Goal: Task Accomplishment & Management: Complete application form

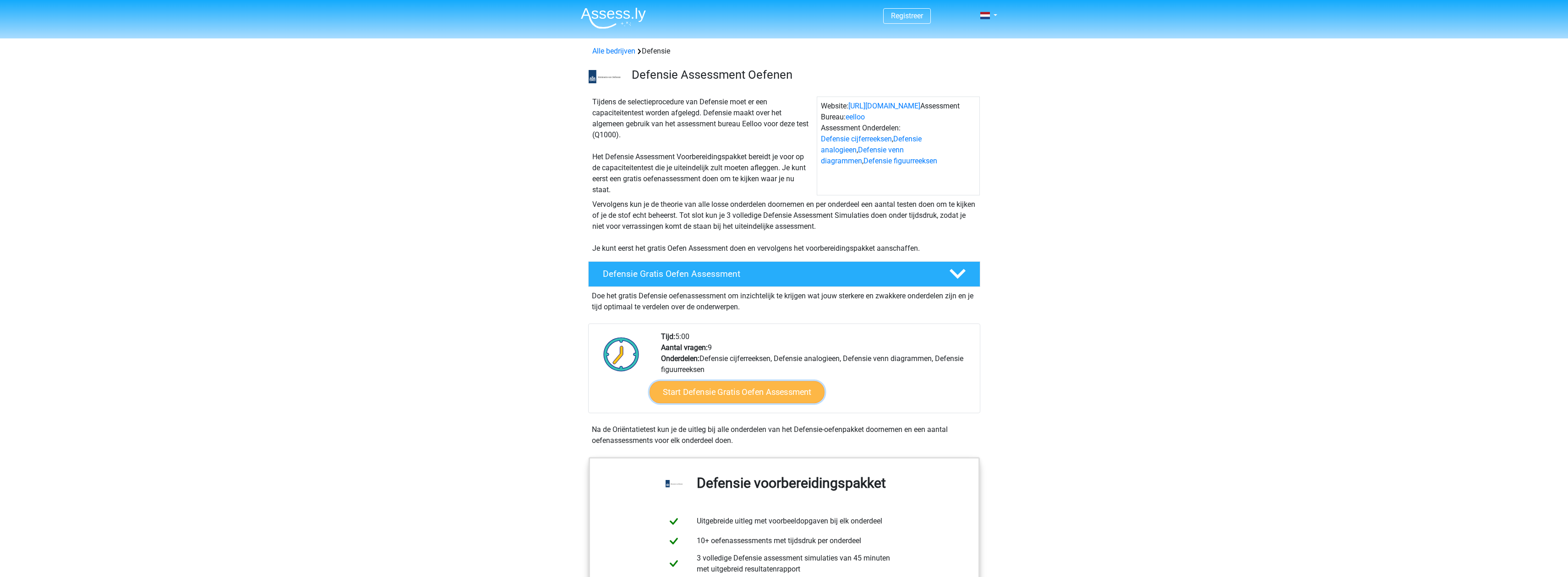
click at [745, 390] on link "Start Defensie Gratis Oefen Assessment" at bounding box center [737, 392] width 175 height 22
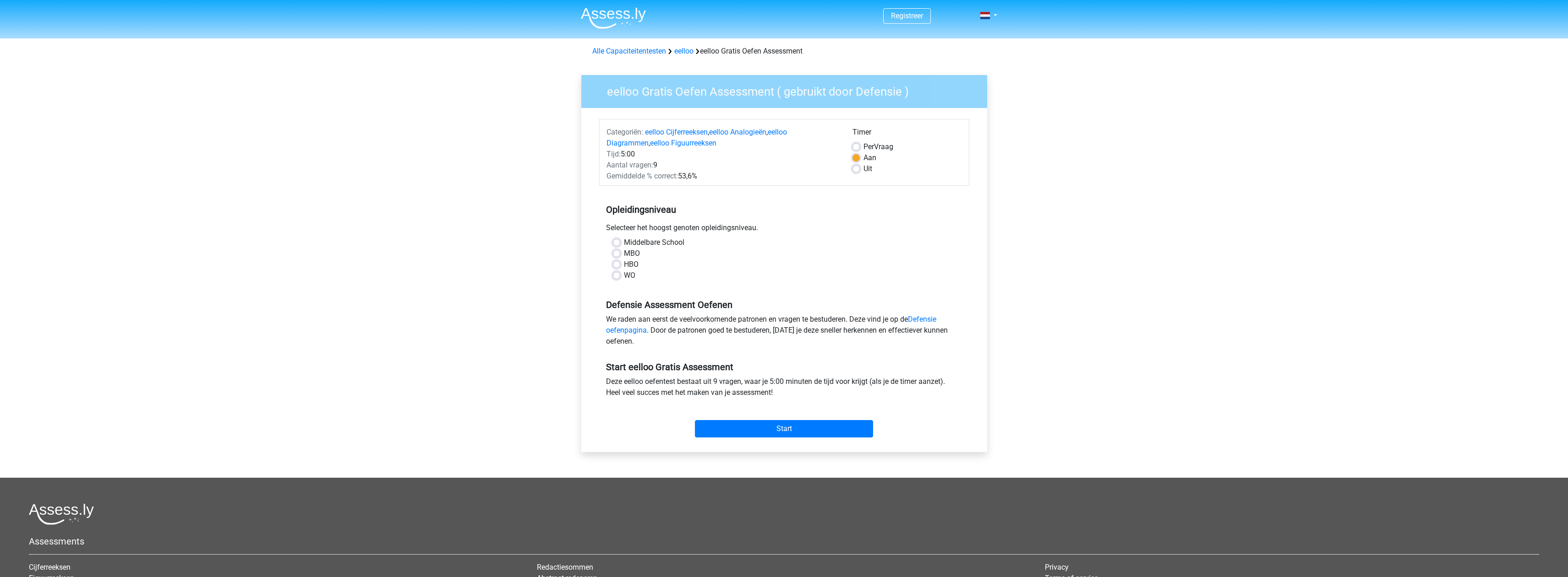
click at [624, 256] on label "MBO" at bounding box center [632, 253] width 16 height 11
click at [620, 256] on input "MBO" at bounding box center [616, 252] width 7 height 9
radio input "true"
click at [748, 426] on input "Start" at bounding box center [784, 429] width 178 height 17
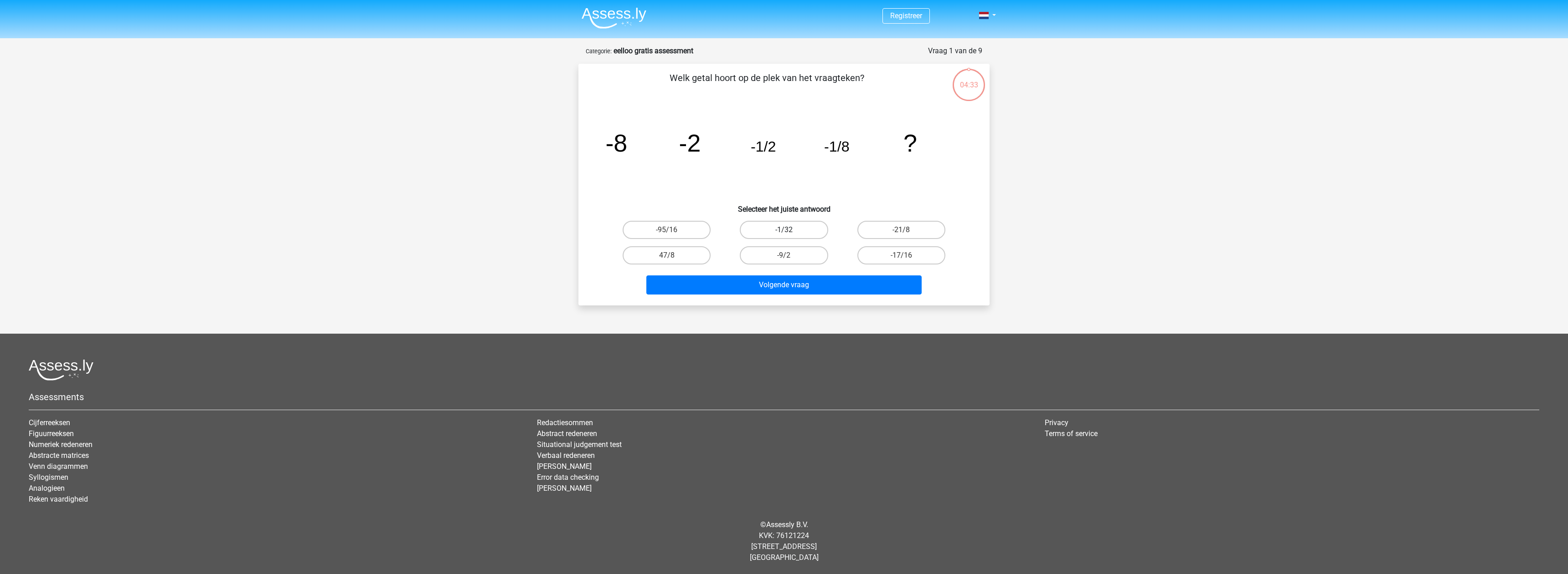
click at [796, 232] on label "-1/32" at bounding box center [784, 230] width 88 height 18
click at [790, 232] on input "-1/32" at bounding box center [786, 233] width 6 height 6
radio input "true"
click at [778, 292] on button "Volgende vraag" at bounding box center [784, 285] width 276 height 19
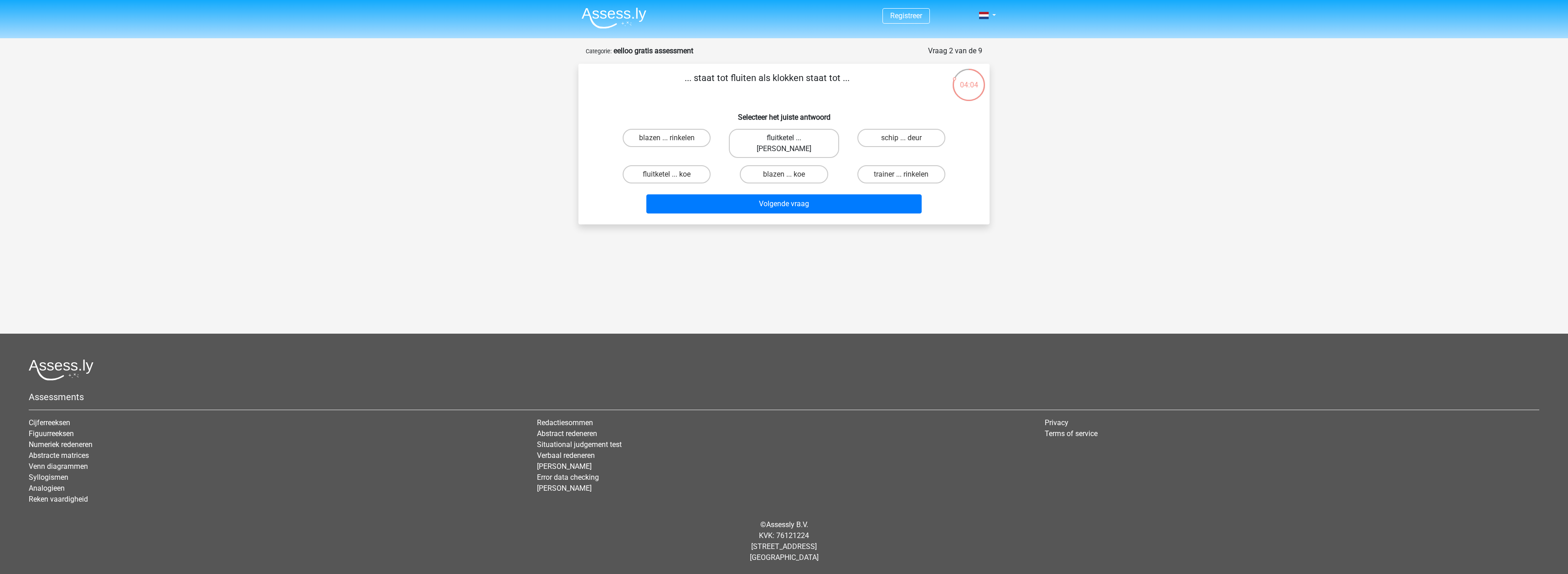
click at [794, 137] on label "fluitketel ... luiden" at bounding box center [784, 144] width 110 height 30
click at [790, 138] on input "fluitketel ... luiden" at bounding box center [786, 140] width 6 height 6
radio input "true"
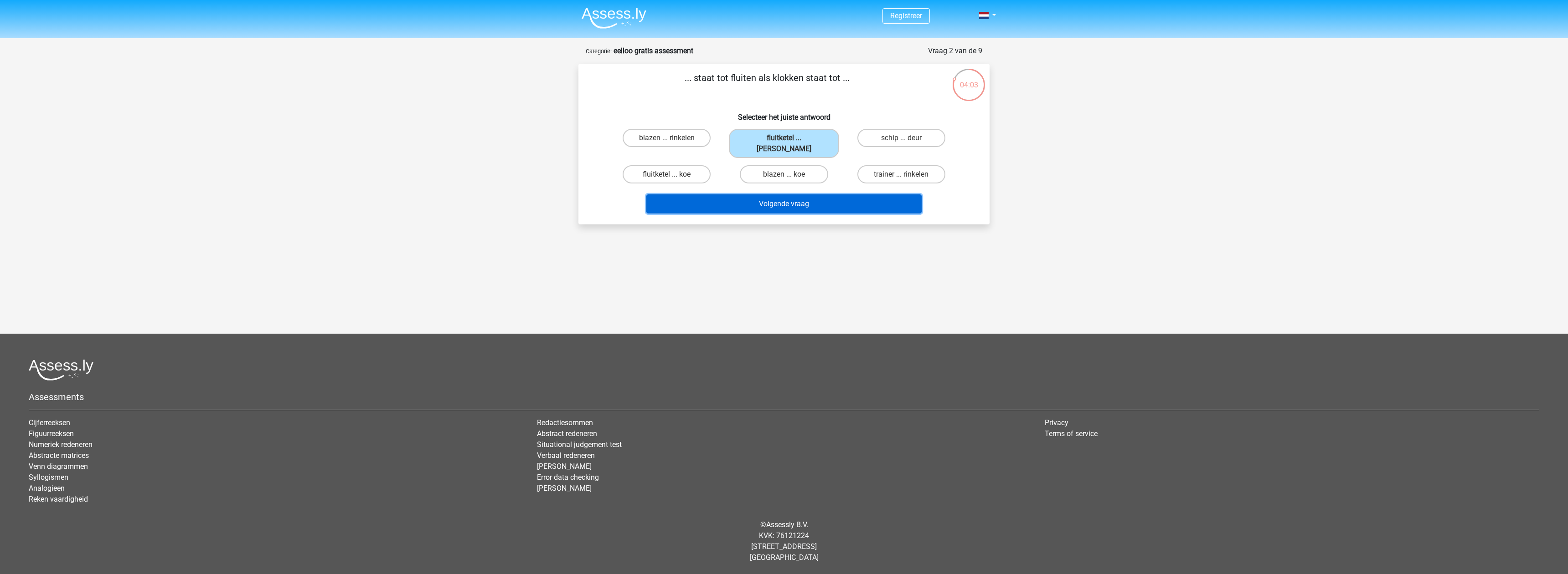
click at [786, 198] on button "Volgende vraag" at bounding box center [784, 203] width 276 height 19
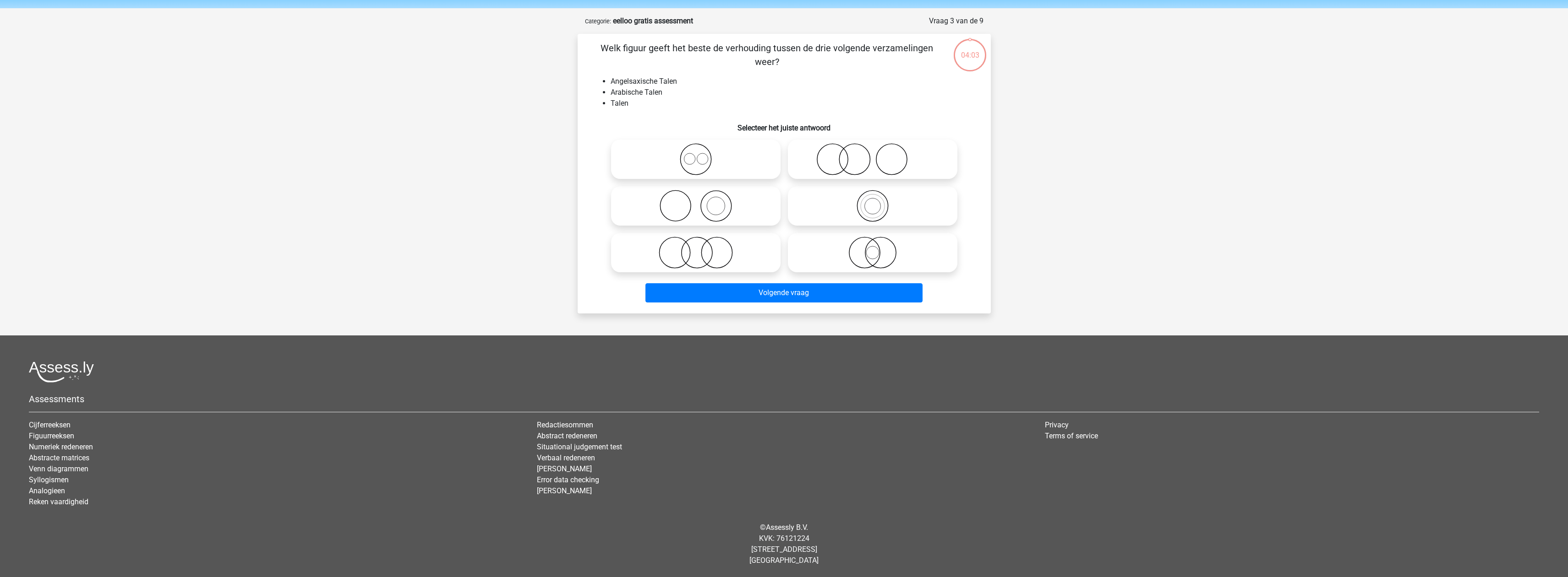
scroll to position [31, 0]
click at [753, 167] on icon at bounding box center [695, 159] width 162 height 32
click at [702, 155] on input "radio" at bounding box center [699, 152] width 6 height 6
radio input "true"
click at [803, 161] on icon at bounding box center [873, 159] width 162 height 32
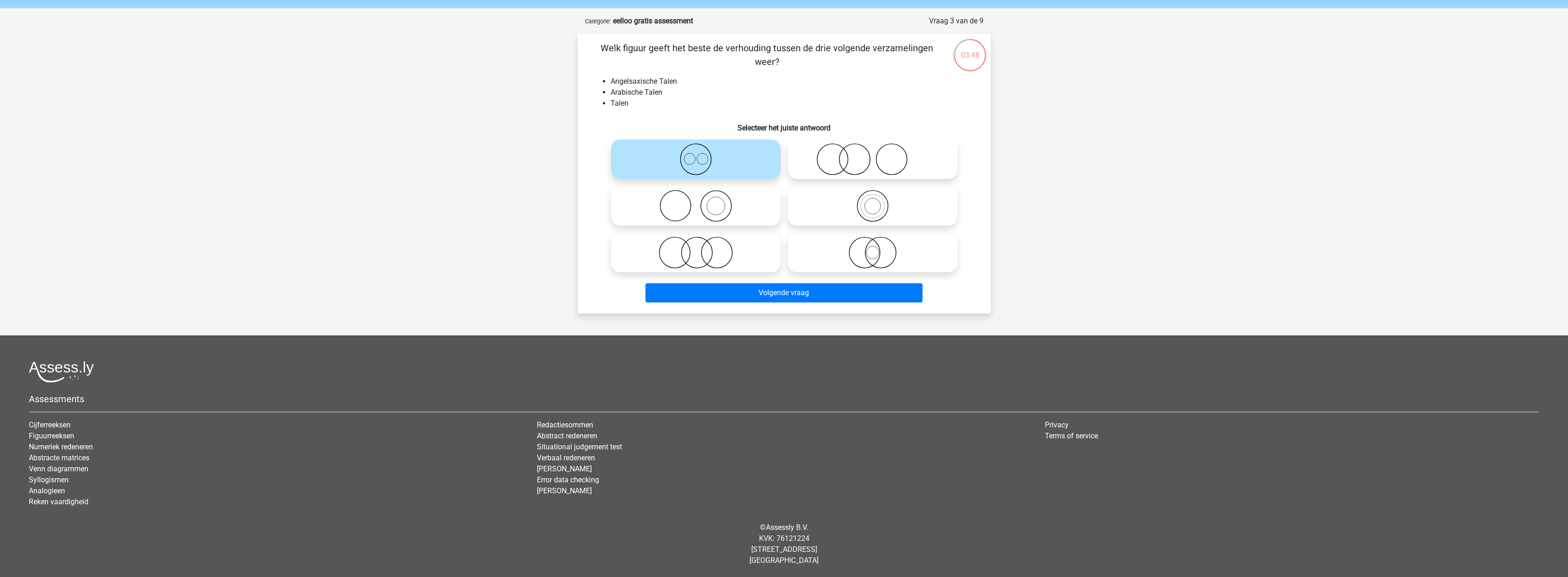
click at [873, 155] on input "radio" at bounding box center [875, 152] width 6 height 6
radio input "true"
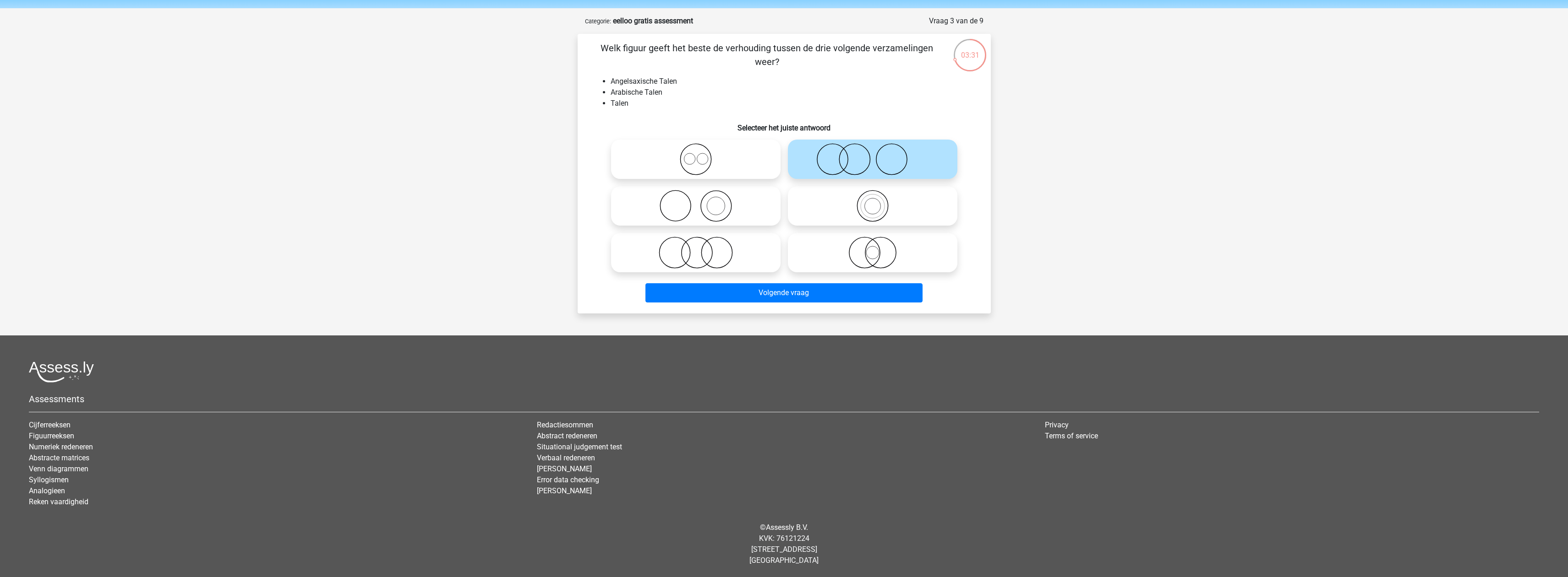
click at [695, 162] on icon at bounding box center [695, 159] width 162 height 32
click at [696, 155] on input "radio" at bounding box center [699, 152] width 6 height 6
radio input "true"
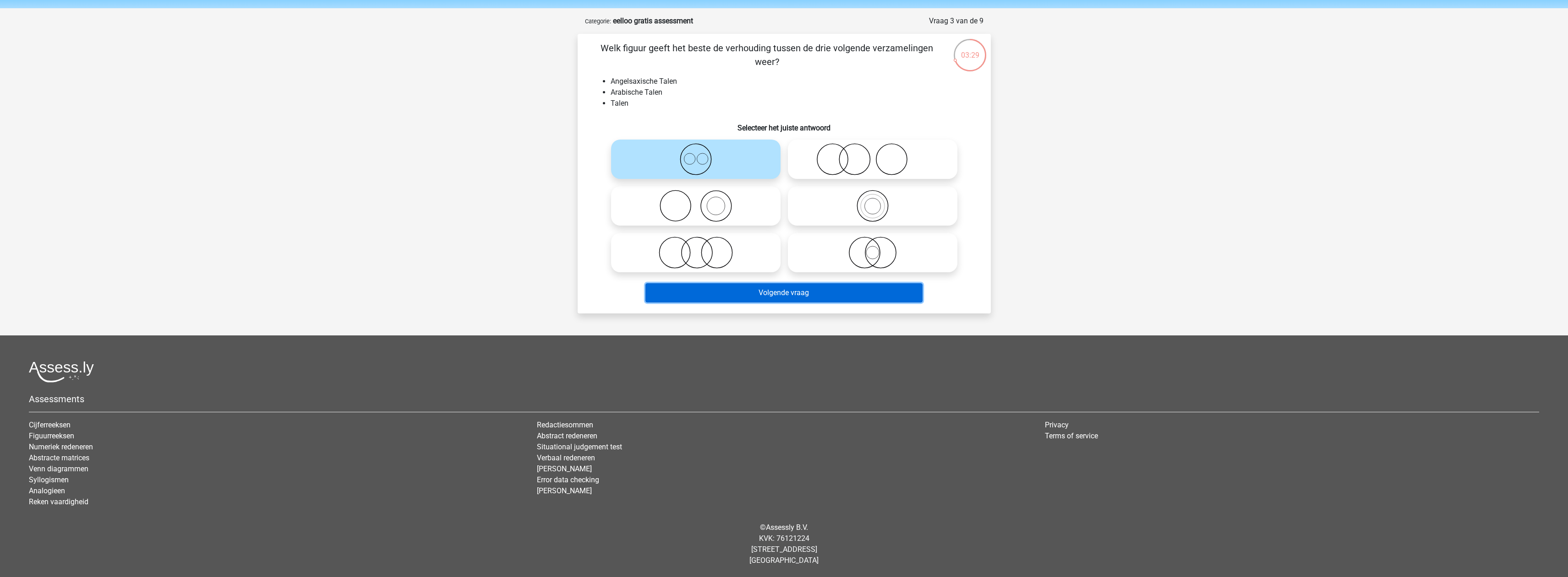
click at [781, 287] on button "Volgende vraag" at bounding box center [784, 293] width 277 height 19
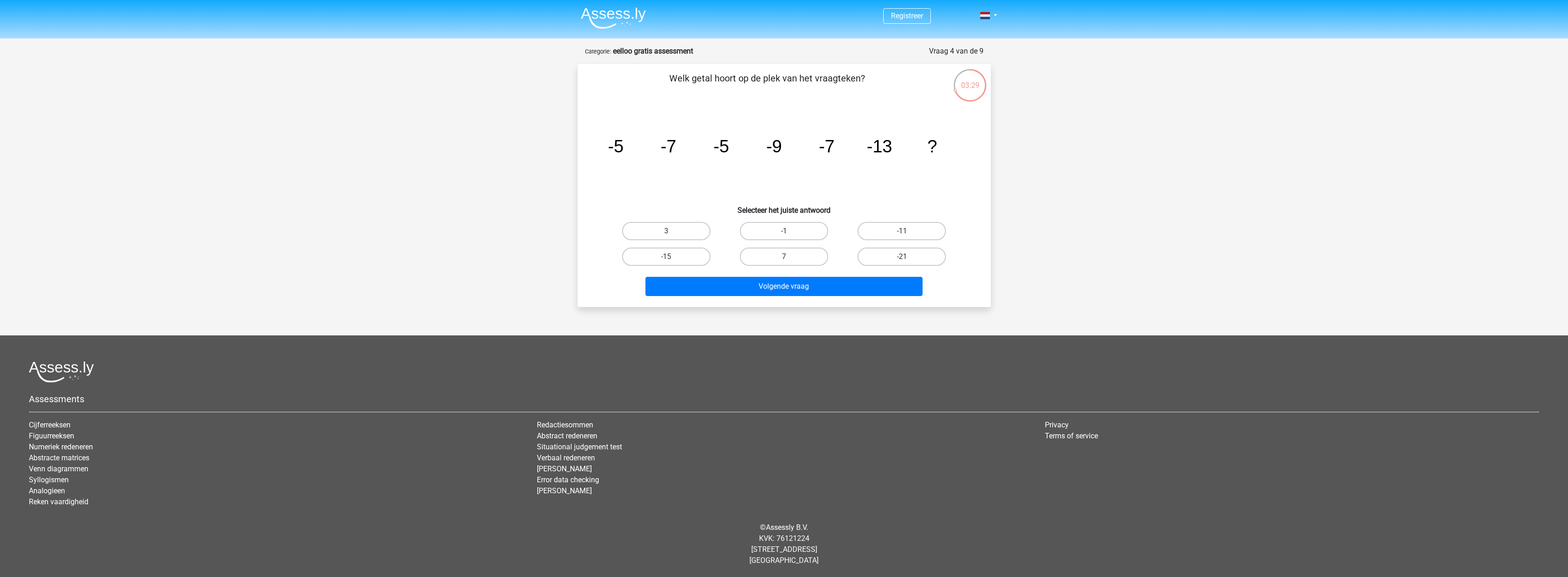
scroll to position [0, 0]
click at [908, 226] on label "-11" at bounding box center [906, 231] width 88 height 18
click at [908, 232] on input "-11" at bounding box center [908, 234] width 6 height 6
radio input "true"
click at [807, 286] on button "Volgende vraag" at bounding box center [789, 286] width 277 height 19
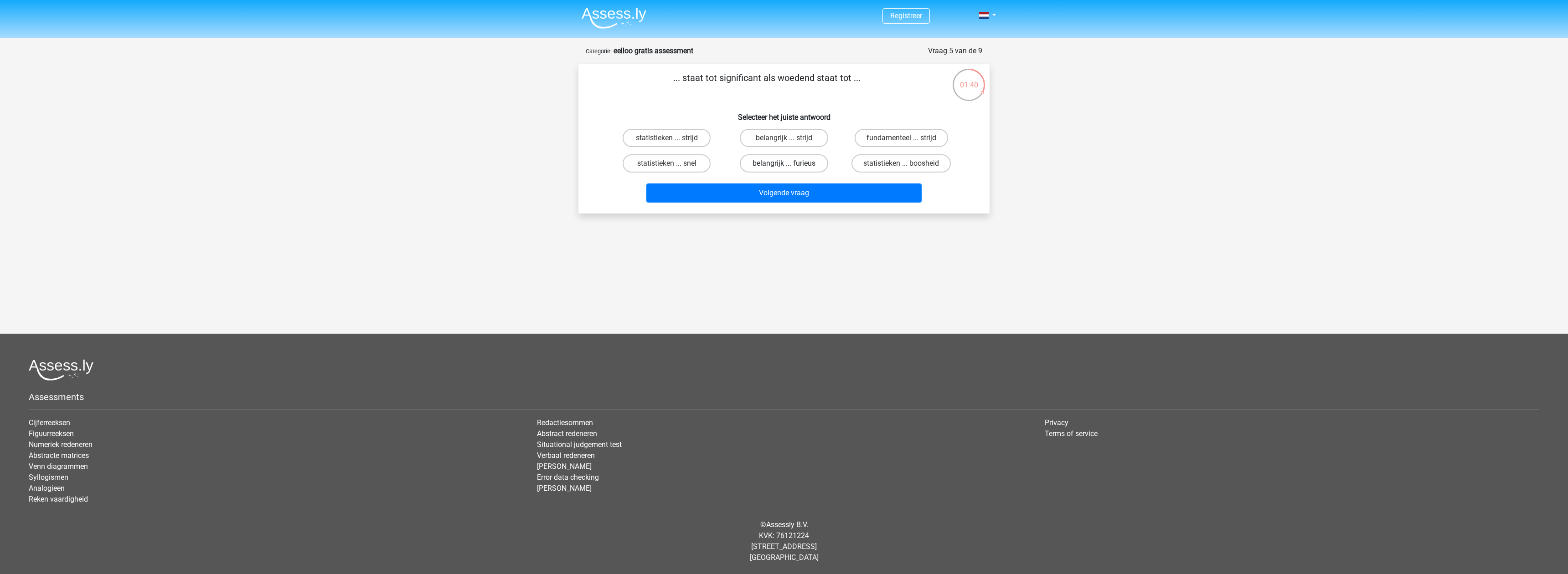
click at [779, 166] on label "belangrijk ... furieus" at bounding box center [784, 163] width 88 height 18
click at [784, 166] on input "belangrijk ... furieus" at bounding box center [786, 166] width 6 height 6
radio input "true"
click at [777, 194] on button "Volgende vraag" at bounding box center [784, 193] width 276 height 19
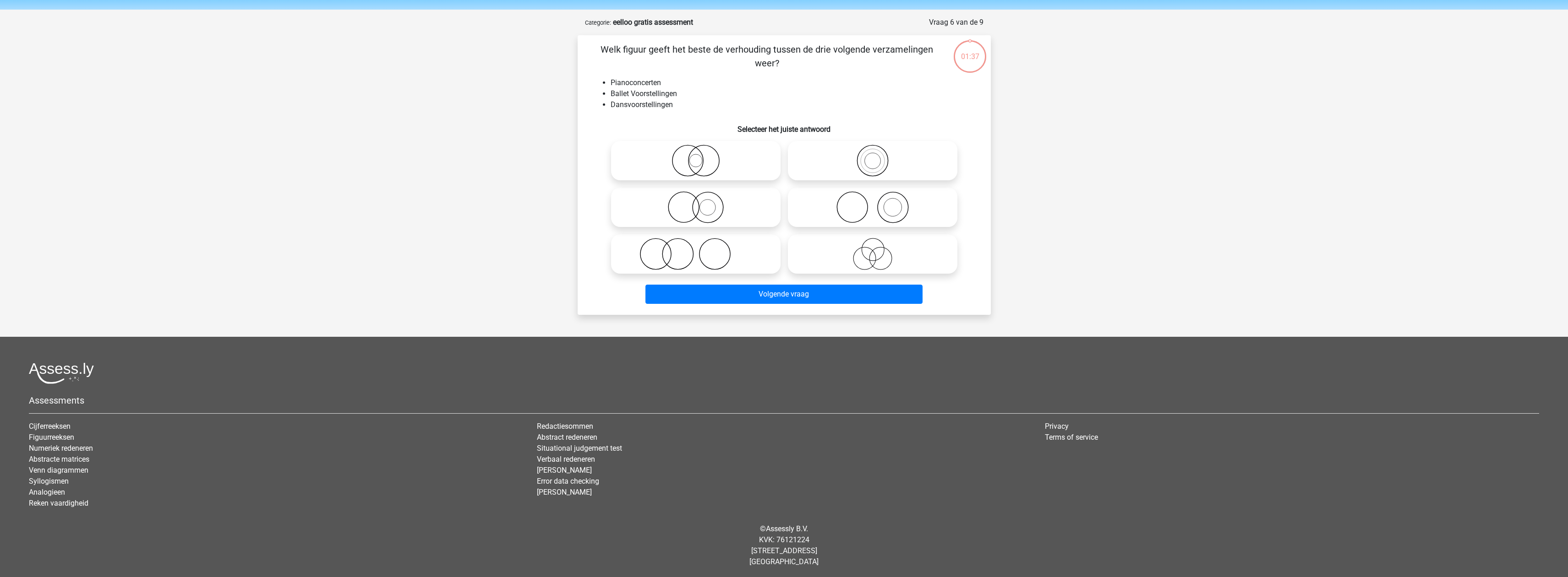
scroll to position [31, 0]
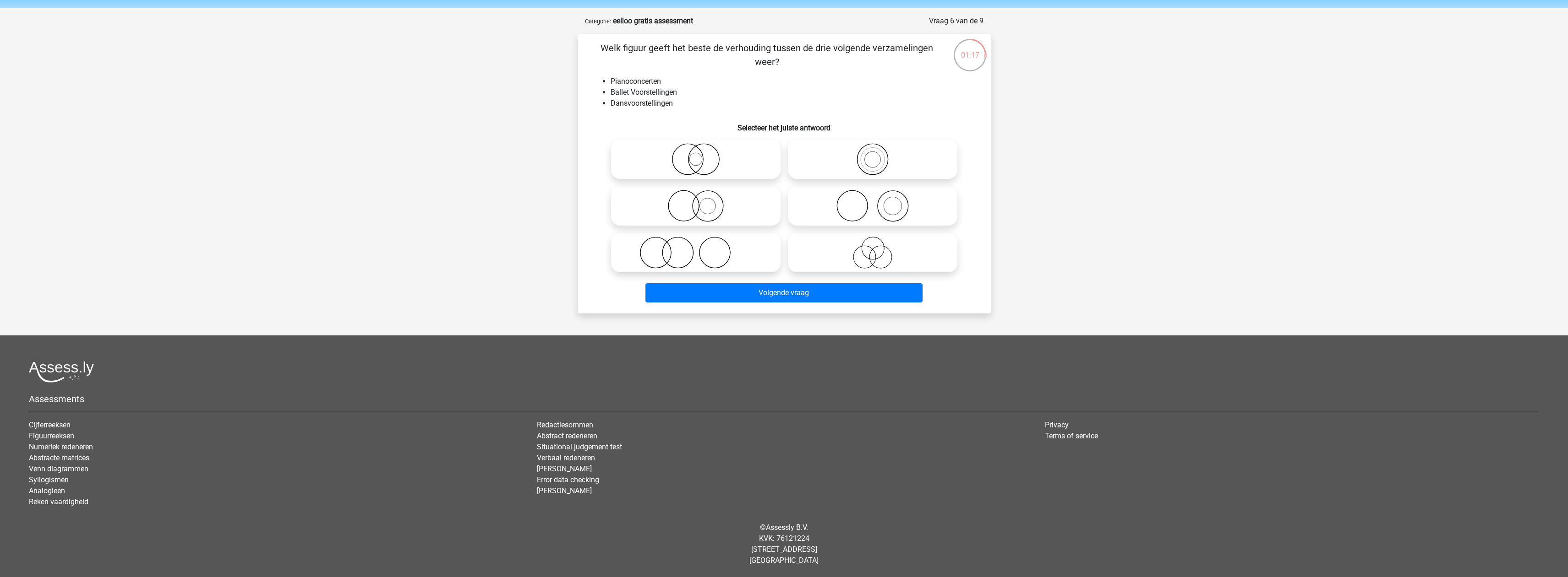
click at [694, 250] on icon at bounding box center [695, 252] width 162 height 32
click at [696, 248] on input "radio" at bounding box center [699, 245] width 6 height 6
radio input "true"
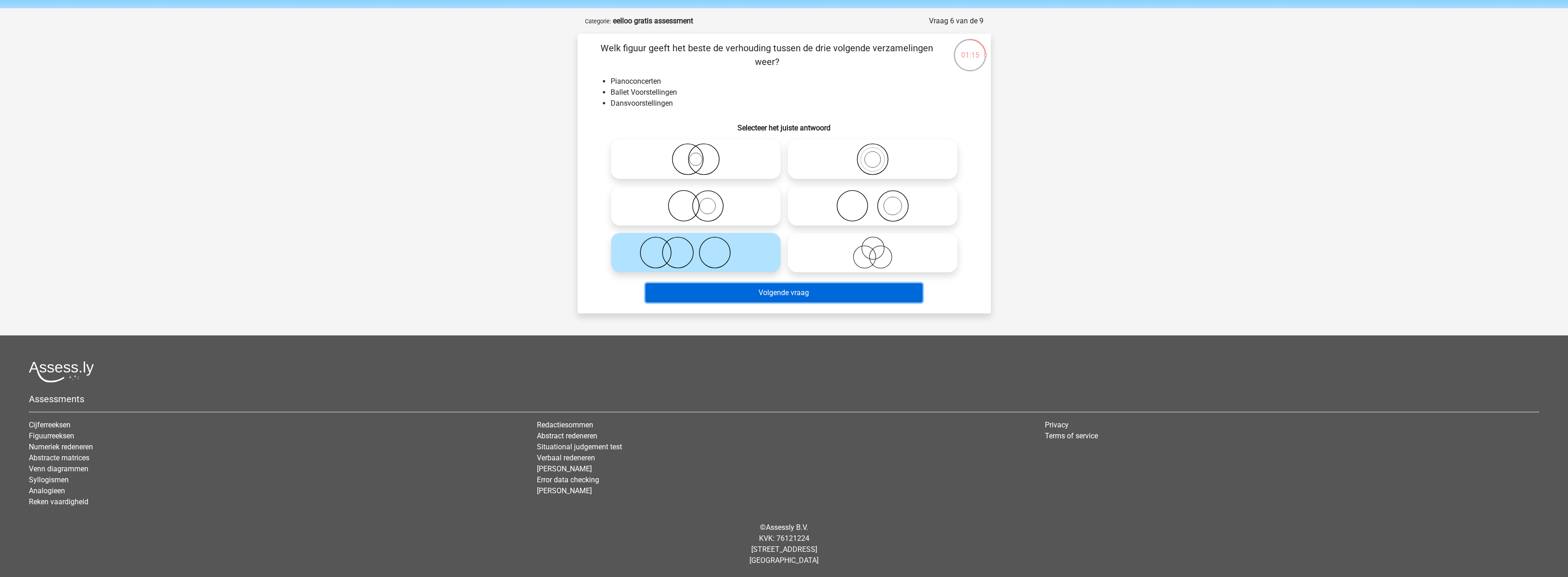
click at [750, 298] on button "Volgende vraag" at bounding box center [784, 293] width 277 height 19
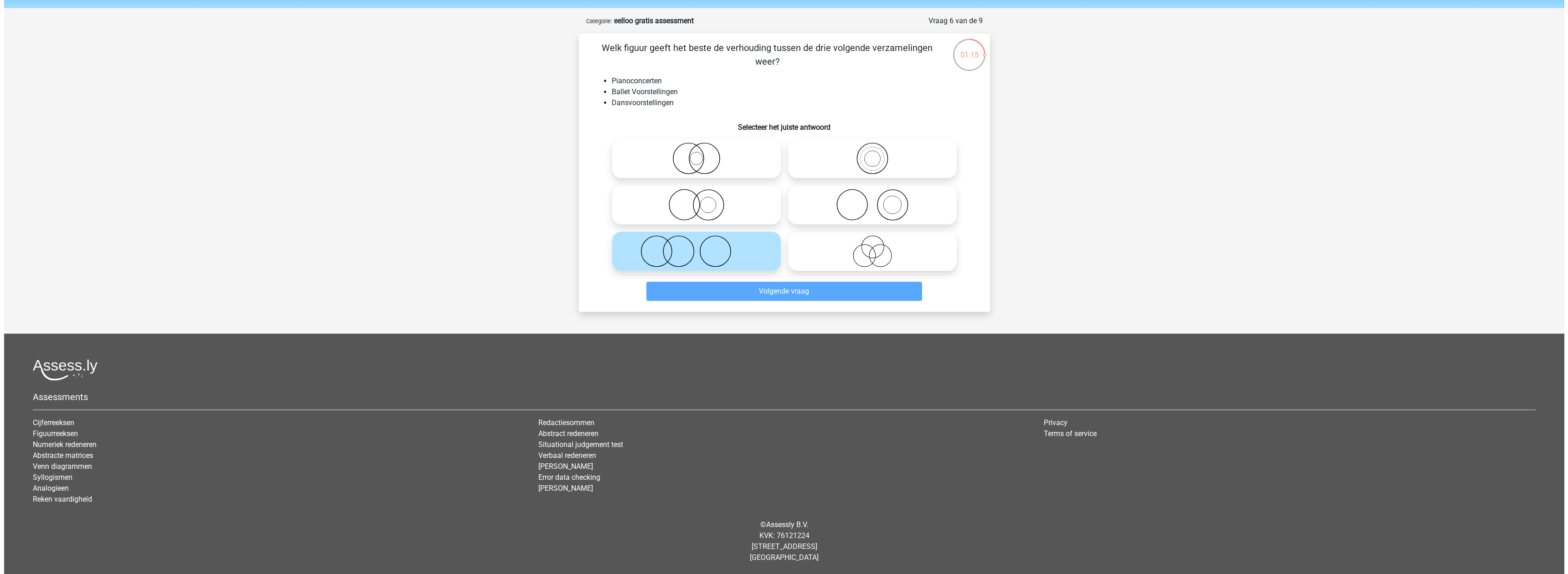
scroll to position [0, 0]
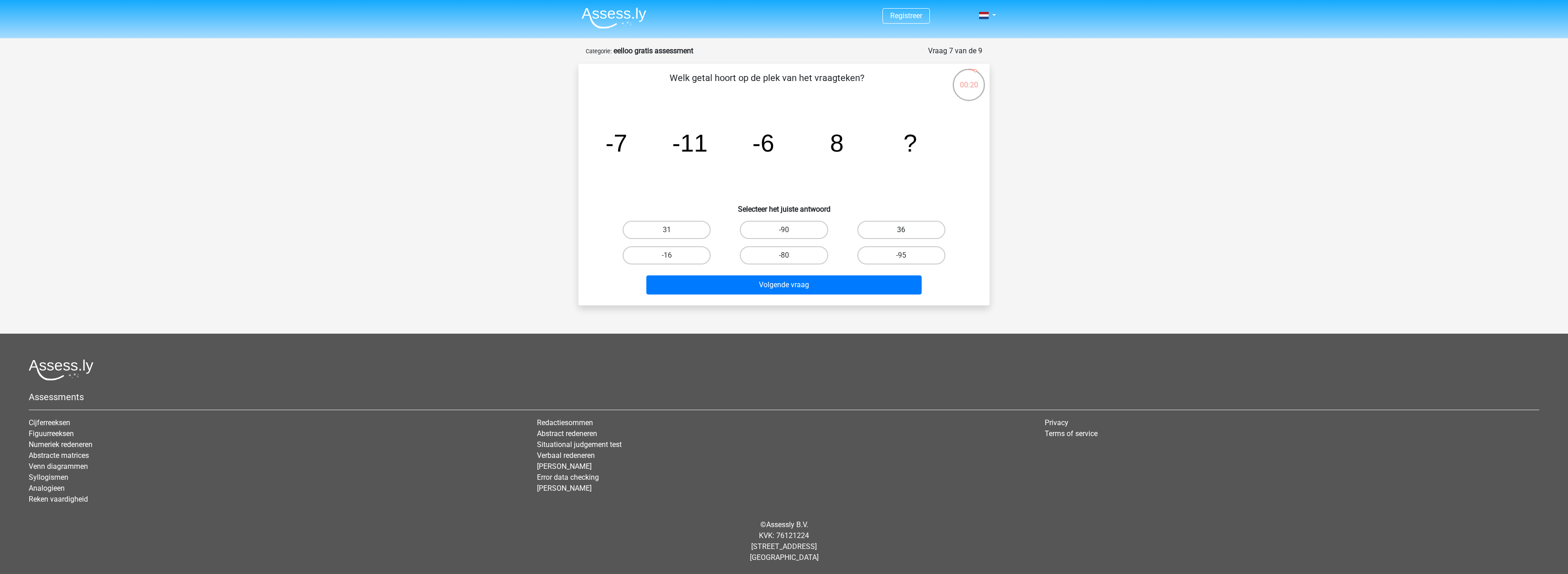
click at [899, 235] on label "36" at bounding box center [901, 230] width 88 height 18
click at [901, 235] on input "36" at bounding box center [903, 233] width 6 height 6
radio input "true"
click at [811, 283] on button "Volgende vraag" at bounding box center [784, 285] width 276 height 19
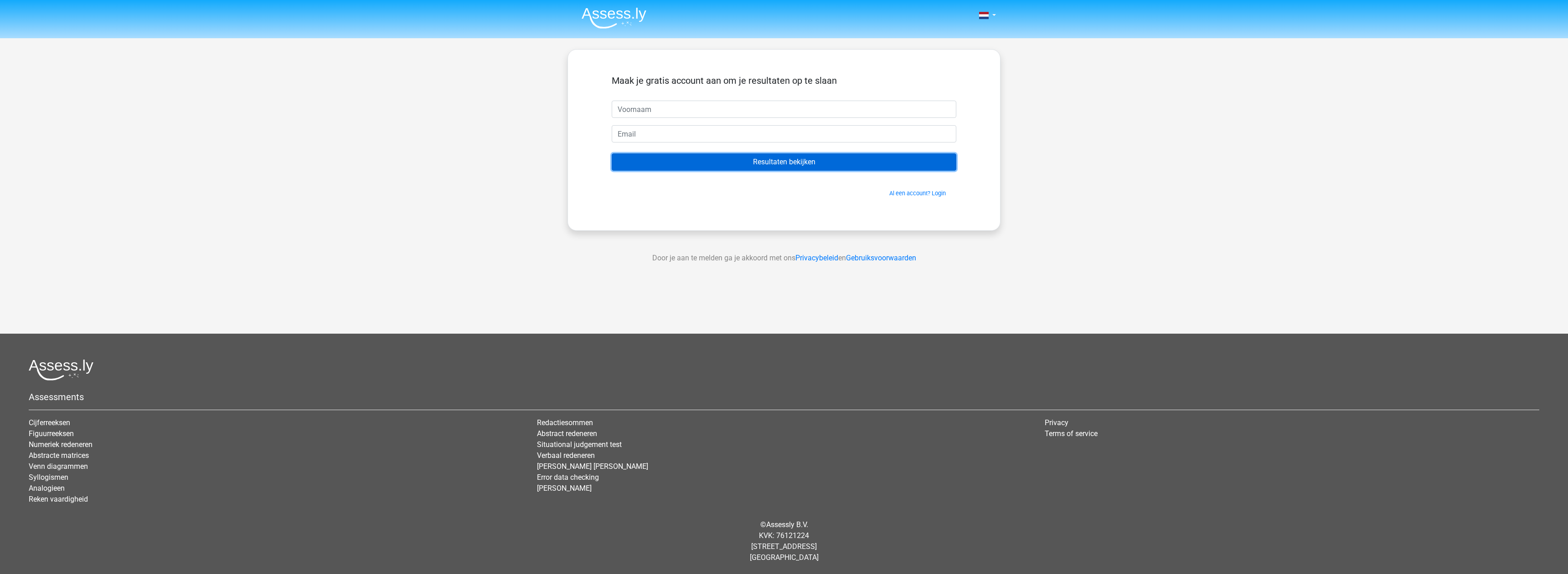
click at [768, 167] on input "Resultaten bekijken" at bounding box center [784, 162] width 345 height 17
type input "hans"
type input "[PERSON_NAME][EMAIL_ADDRESS][DOMAIN_NAME]"
click at [734, 155] on input "Resultaten bekijken" at bounding box center [784, 162] width 345 height 17
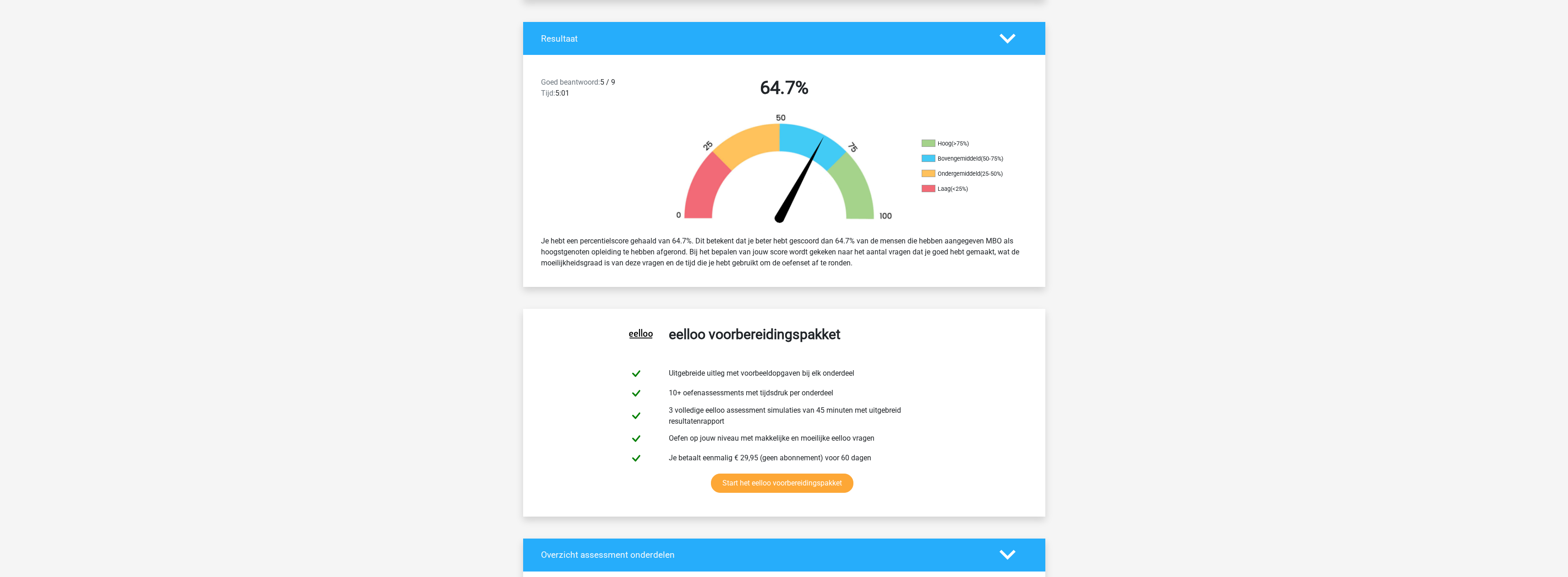
scroll to position [187, 0]
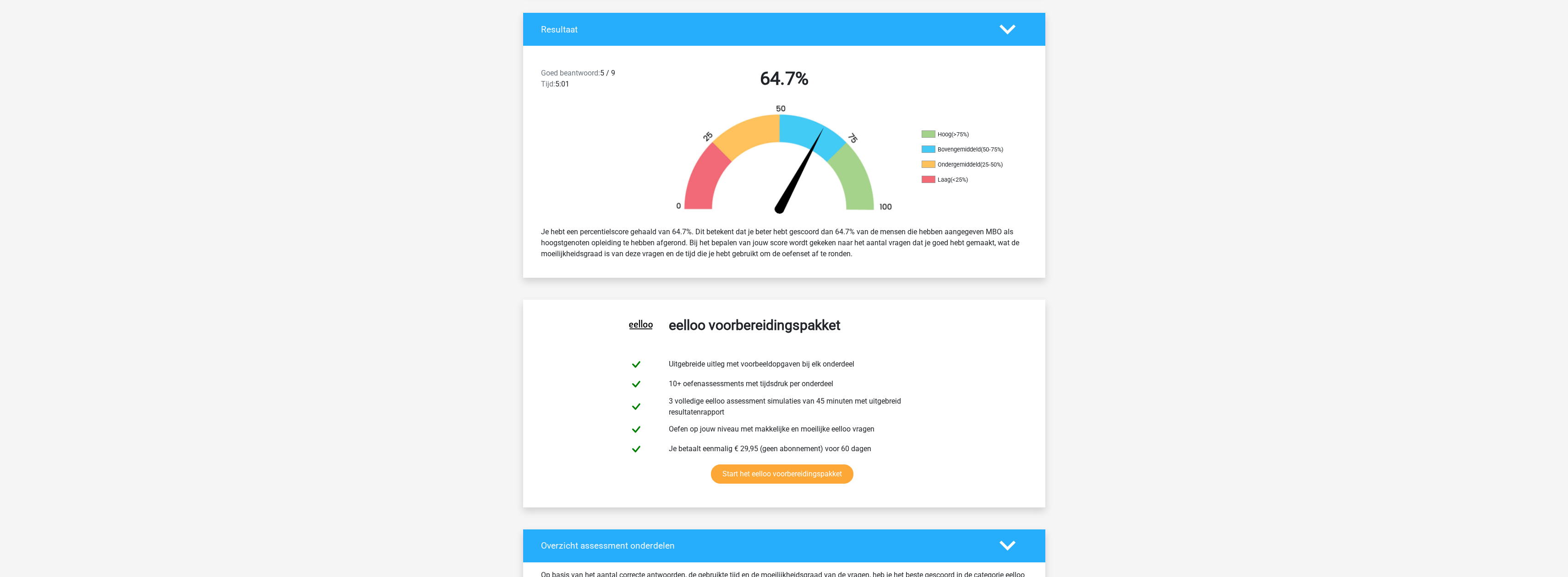
click at [1012, 31] on icon at bounding box center [1007, 29] width 16 height 16
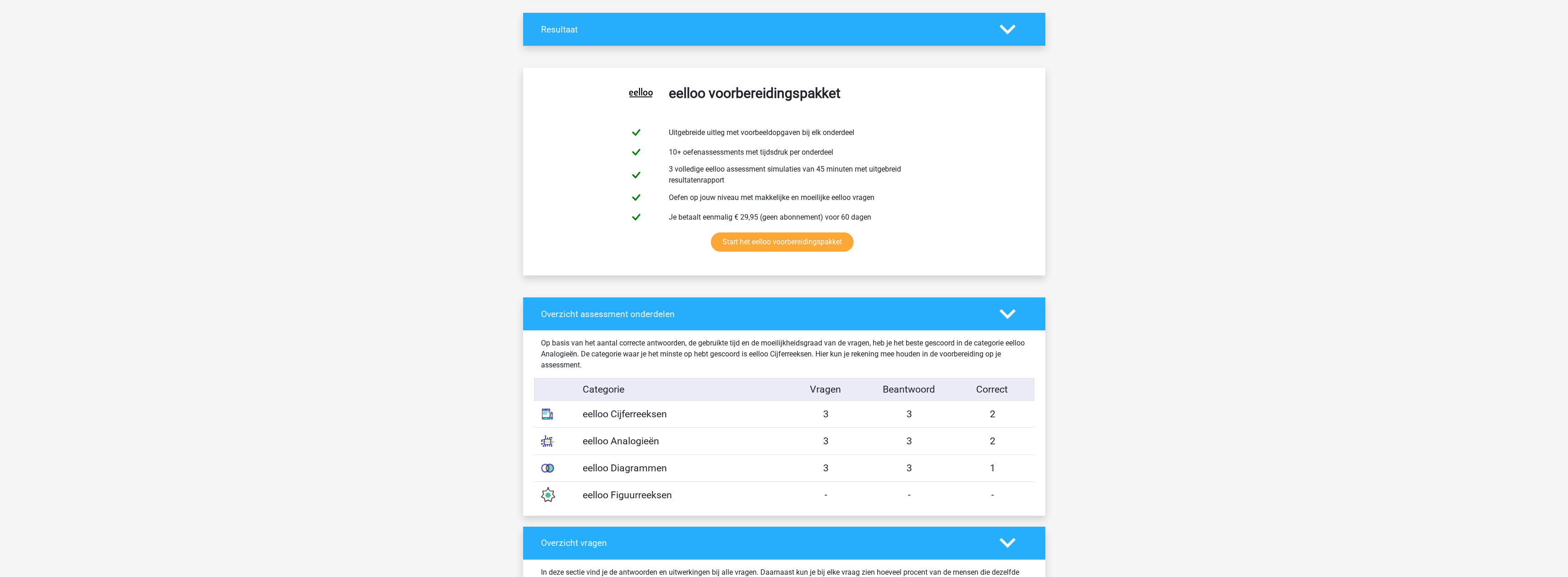
click at [1012, 31] on icon at bounding box center [1007, 29] width 16 height 16
